Goal: Information Seeking & Learning: Compare options

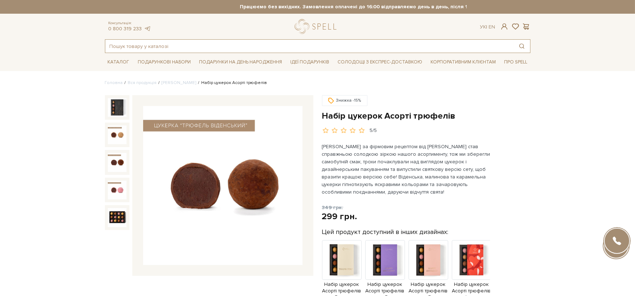
click at [225, 45] on input "text" at bounding box center [309, 46] width 408 height 13
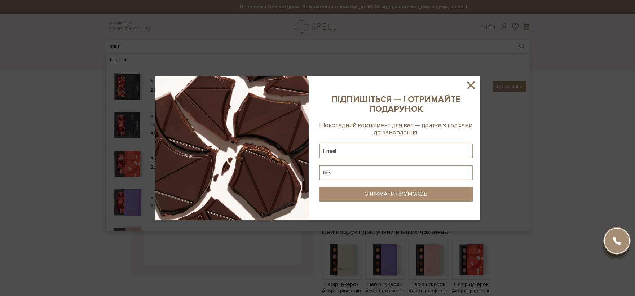
click at [469, 82] on icon at bounding box center [471, 85] width 12 height 12
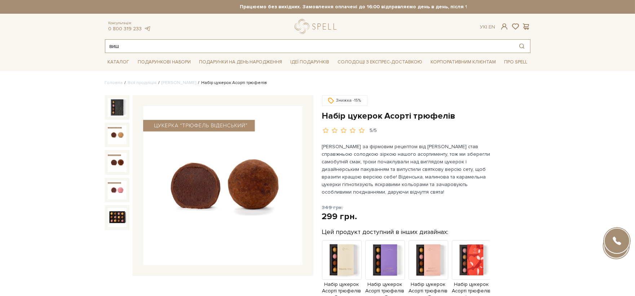
click at [265, 45] on input "виш" at bounding box center [309, 46] width 408 height 13
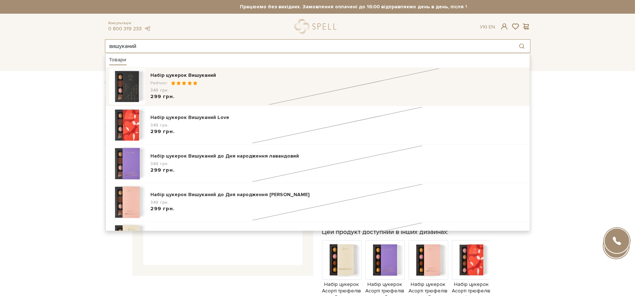
type input "вишуканий"
click at [213, 79] on div "Набір цукерок Вишуканий" at bounding box center [338, 75] width 375 height 7
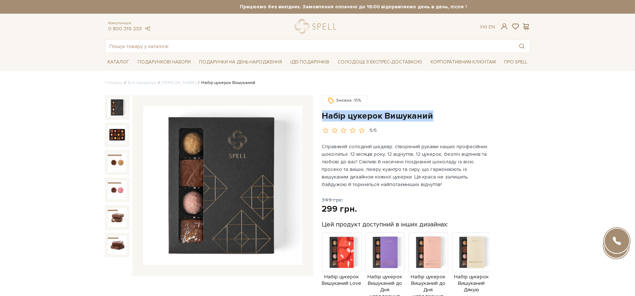
drag, startPoint x: 423, startPoint y: 115, endPoint x: 320, endPoint y: 112, distance: 103.1
click at [320, 112] on div "Знижка -15% Набір цукерок Вишуканий" at bounding box center [426, 281] width 217 height 373
drag, startPoint x: 243, startPoint y: 53, endPoint x: 231, endPoint y: 53, distance: 11.9
click at [241, 53] on ul "Каталог Всі солодощі Набори" at bounding box center [317, 62] width 425 height 18
click at [232, 49] on input "text" at bounding box center [309, 46] width 408 height 13
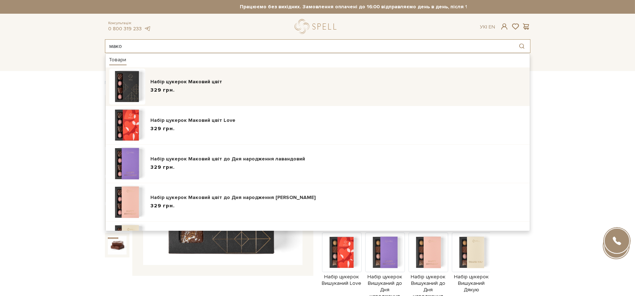
type input "мако"
click at [228, 81] on div "Набір цукерок Маковий цвіт" at bounding box center [338, 81] width 375 height 7
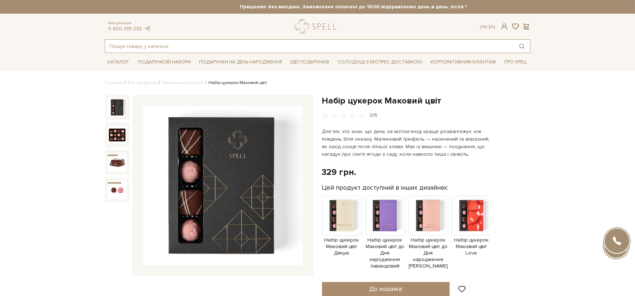
click at [238, 46] on input "text" at bounding box center [309, 46] width 408 height 13
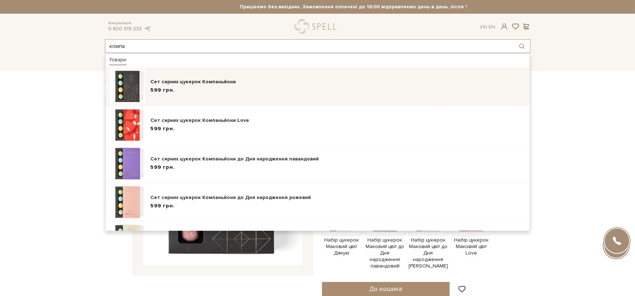
type input "компа"
click at [218, 76] on div "Сет сирних цукерок Компаньйони 599 грн." at bounding box center [317, 86] width 417 height 36
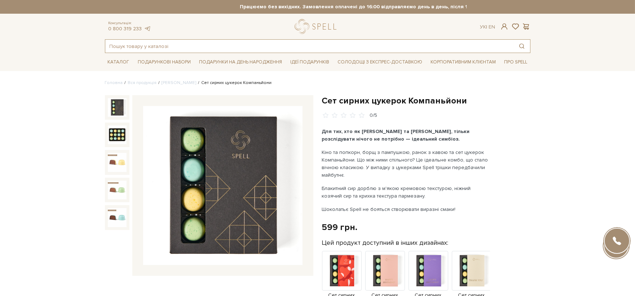
click at [237, 46] on input "text" at bounding box center [309, 46] width 408 height 13
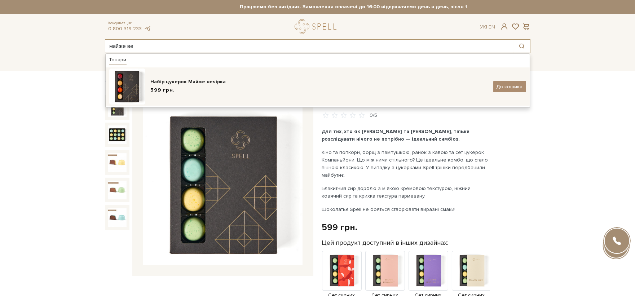
type input "майже ве"
click at [189, 90] on div "599 грн." at bounding box center [319, 91] width 337 height 8
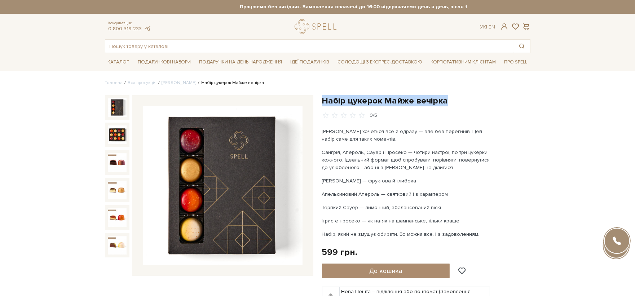
drag, startPoint x: 367, startPoint y: 92, endPoint x: 322, endPoint y: 99, distance: 44.9
click at [322, 99] on h1 "Набір цукерок Майже вечірка" at bounding box center [426, 100] width 208 height 11
click at [223, 41] on input "text" at bounding box center [309, 46] width 408 height 13
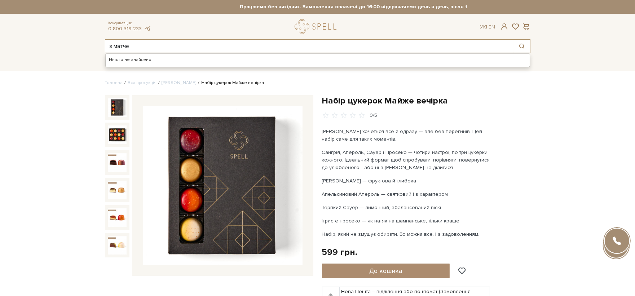
drag, startPoint x: 257, startPoint y: 42, endPoint x: 92, endPoint y: 27, distance: 165.4
click at [92, 28] on header "Працюємо без вихідних. Замовлення оплачені до 16:00 відправляємо день в день, п…" at bounding box center [317, 26] width 635 height 53
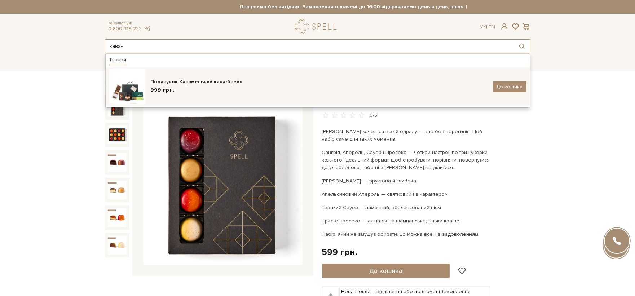
type input "кава-"
click at [185, 83] on div "Подарунок Карамельний кава-брейк" at bounding box center [319, 81] width 337 height 7
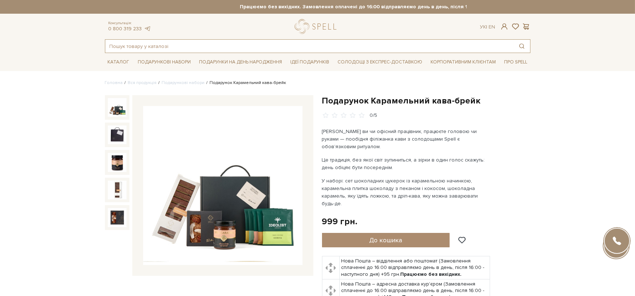
click at [267, 51] on input "text" at bounding box center [309, 46] width 408 height 13
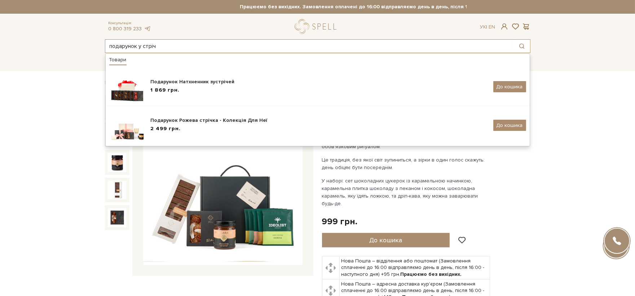
drag, startPoint x: 264, startPoint y: 48, endPoint x: 108, endPoint y: 47, distance: 155.7
click at [107, 48] on input "подарунок у стріч" at bounding box center [309, 46] width 408 height 13
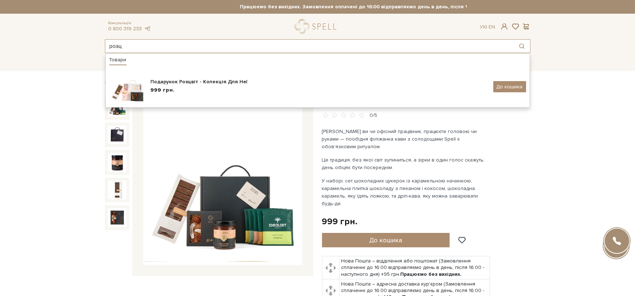
drag, startPoint x: 190, startPoint y: 45, endPoint x: 107, endPoint y: 44, distance: 82.5
click at [105, 44] on div "розц Товари Подарунок Розцвіт - Колекція Для Неї 999 грн. До кошика" at bounding box center [317, 46] width 425 height 14
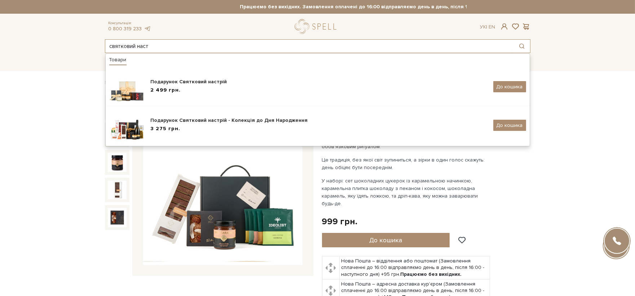
type input "святковий наст"
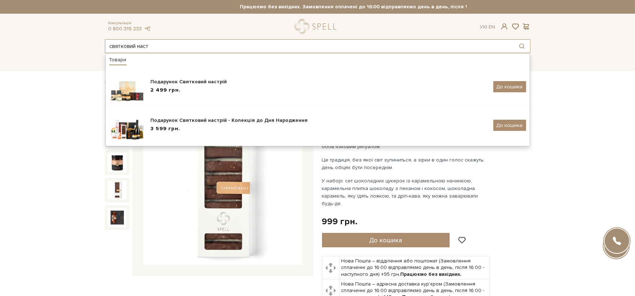
drag, startPoint x: 159, startPoint y: 44, endPoint x: 83, endPoint y: 46, distance: 75.7
click at [83, 46] on header "Працюємо без вихідних. Замовлення оплачені до 16:00 відправляємо день в день, п…" at bounding box center [317, 26] width 635 height 53
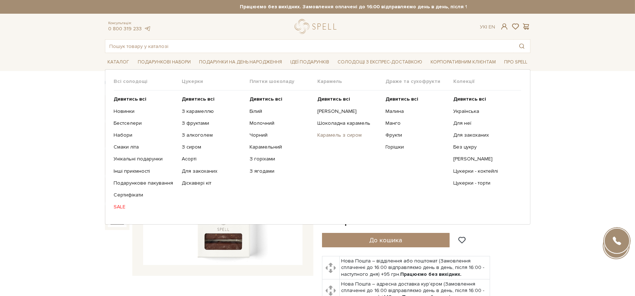
click at [352, 138] on link "Карамель з сиром" at bounding box center [348, 135] width 62 height 6
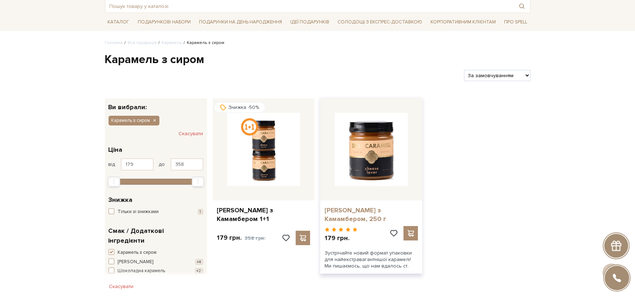
click at [381, 216] on link "[PERSON_NAME] з Камамбером, 250 г" at bounding box center [370, 214] width 93 height 17
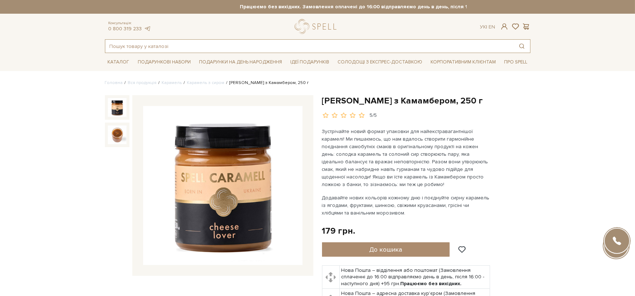
click at [269, 48] on input "text" at bounding box center [309, 46] width 408 height 13
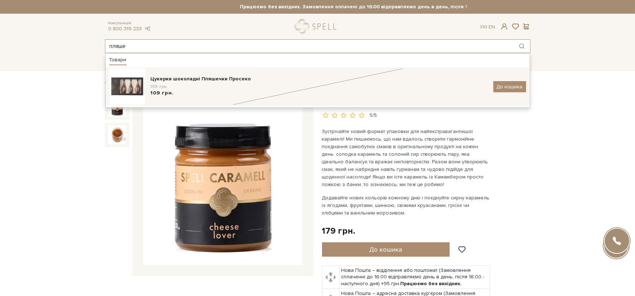
type input "пляше"
click at [231, 80] on div "Цукерки шоколадні Пляшечки Просеко" at bounding box center [319, 78] width 337 height 7
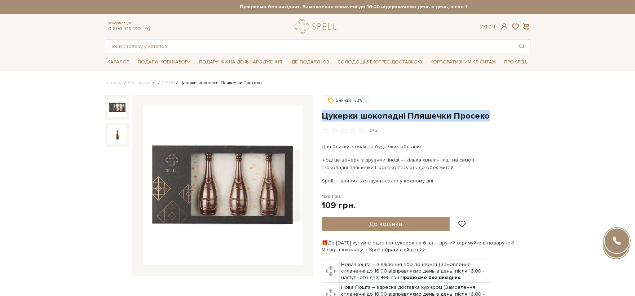
drag, startPoint x: 0, startPoint y: 0, endPoint x: 322, endPoint y: 110, distance: 340.5
click at [322, 110] on div "Знижка -32% Цукерки шоколадні Пляшечки Просеко 0/5" at bounding box center [426, 114] width 208 height 39
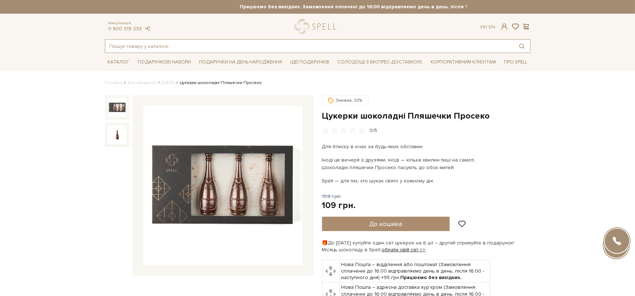
click at [245, 42] on input "text" at bounding box center [309, 46] width 408 height 13
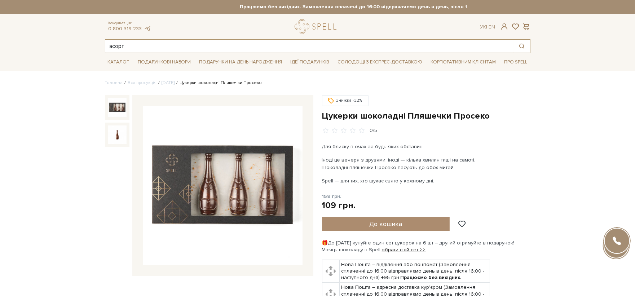
click at [228, 47] on input "асорт" at bounding box center [309, 46] width 408 height 13
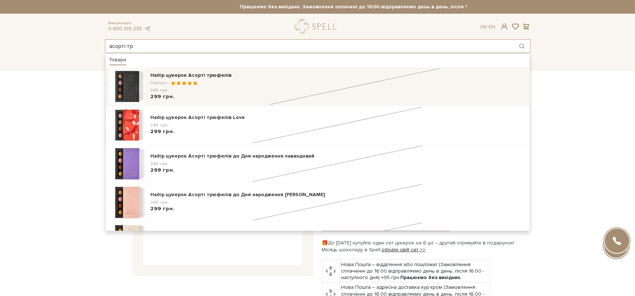
type input "асорті тр"
click at [243, 82] on div "Набір цукерок Асорті трюфелів Рейтинг: 349 грн. 299 грн." at bounding box center [338, 87] width 375 height 30
